Goal: Navigation & Orientation: Go to known website

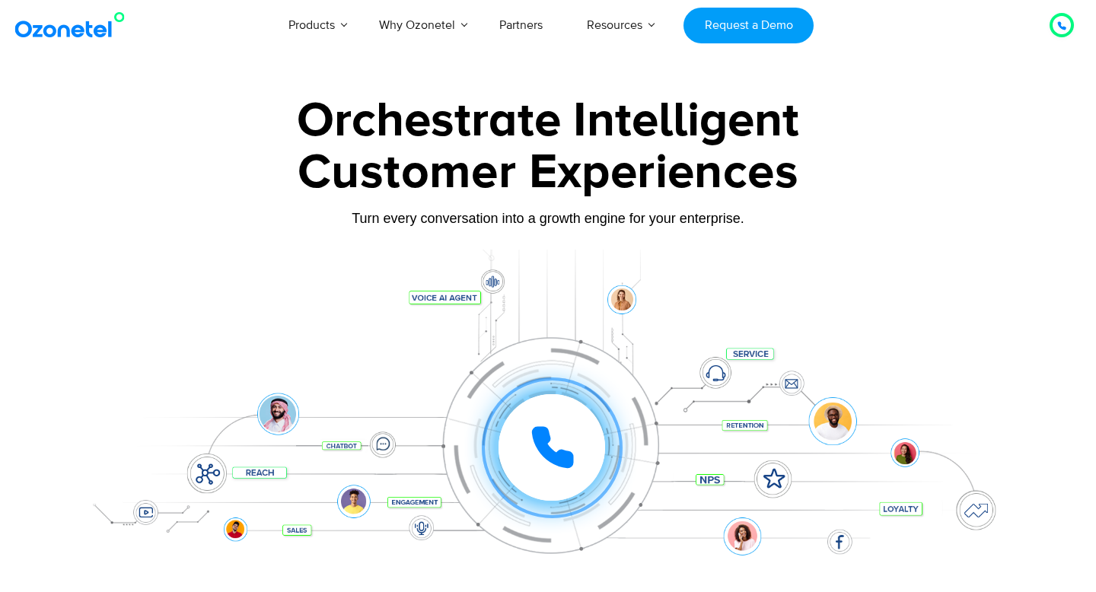
click at [63, 33] on img at bounding box center [72, 24] width 123 height 27
click at [1060, 562] on icon "Open chat" at bounding box center [1062, 558] width 15 height 15
